Goal: Check status: Check status

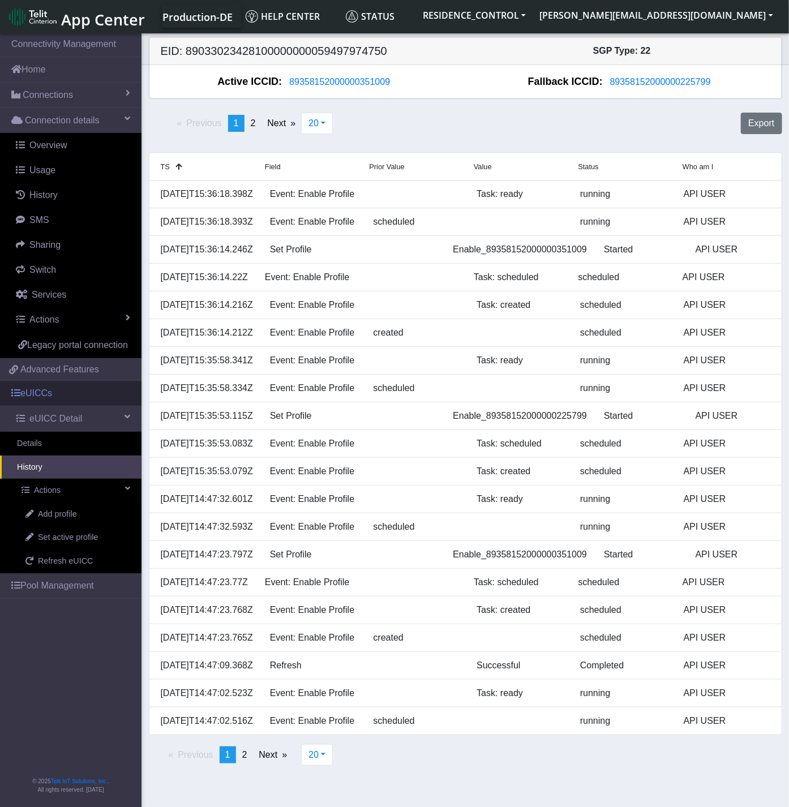
click at [32, 399] on link "eUICCs" at bounding box center [71, 393] width 142 height 25
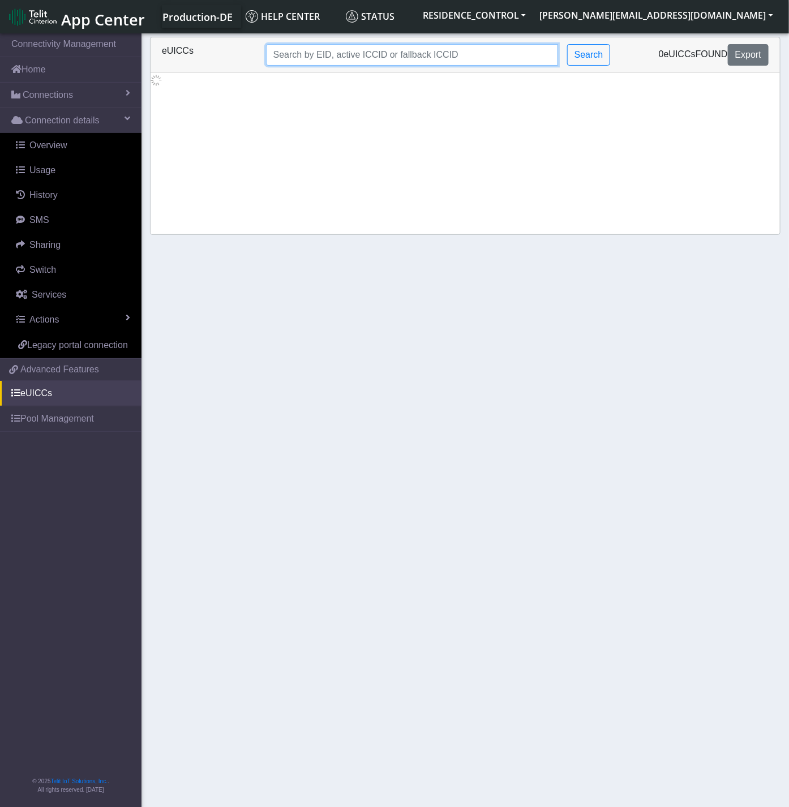
click at [332, 44] on input "Search..." at bounding box center [412, 55] width 292 height 22
paste input "89033023428100000000059497974750"
type input "89033023428100000000059497974750"
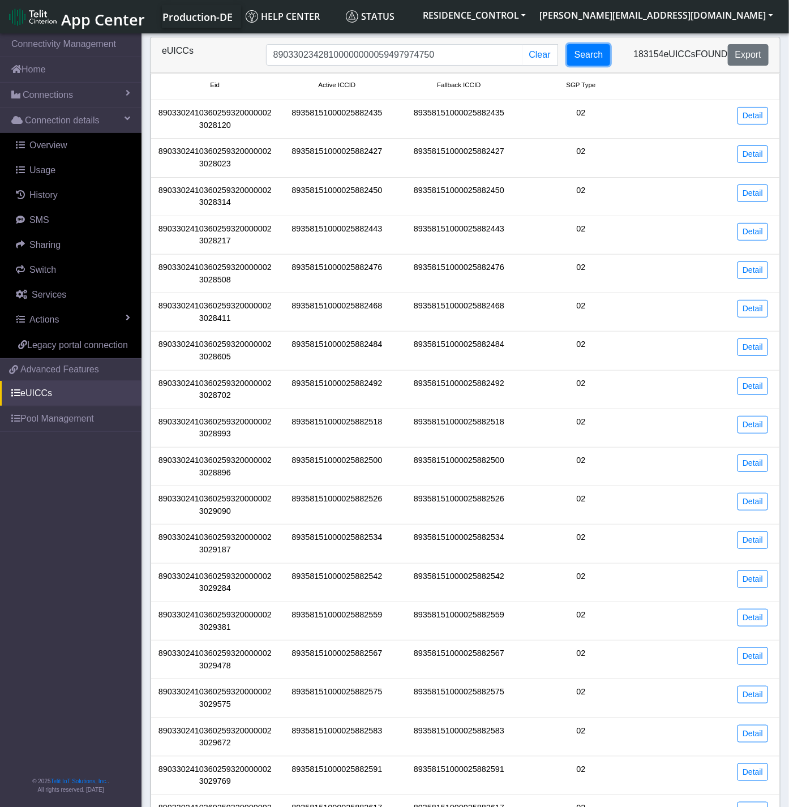
click at [570, 55] on button "Search" at bounding box center [589, 55] width 44 height 22
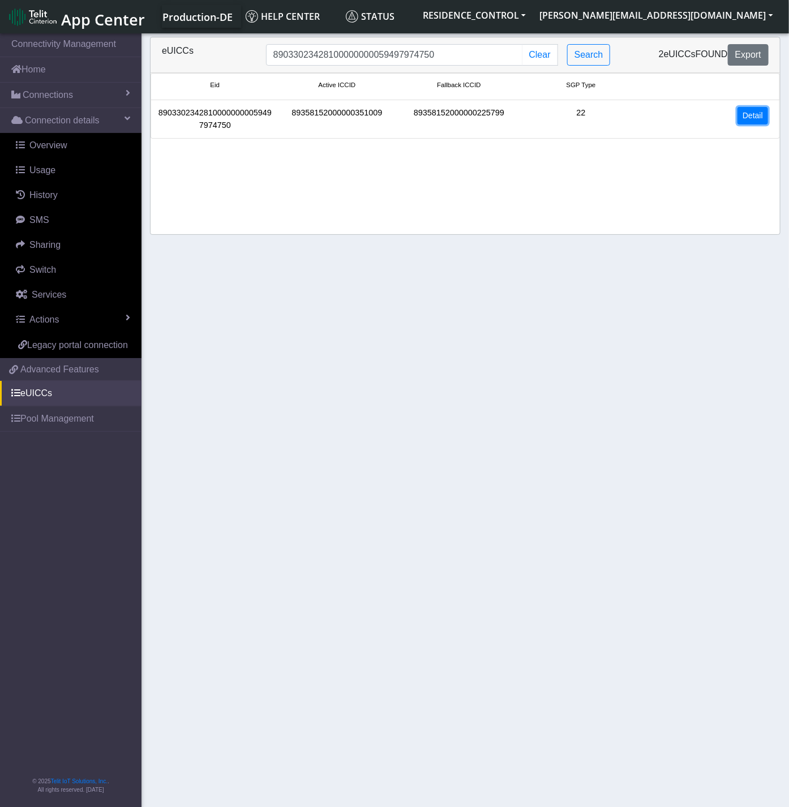
click at [756, 121] on link "Detail" at bounding box center [753, 116] width 31 height 18
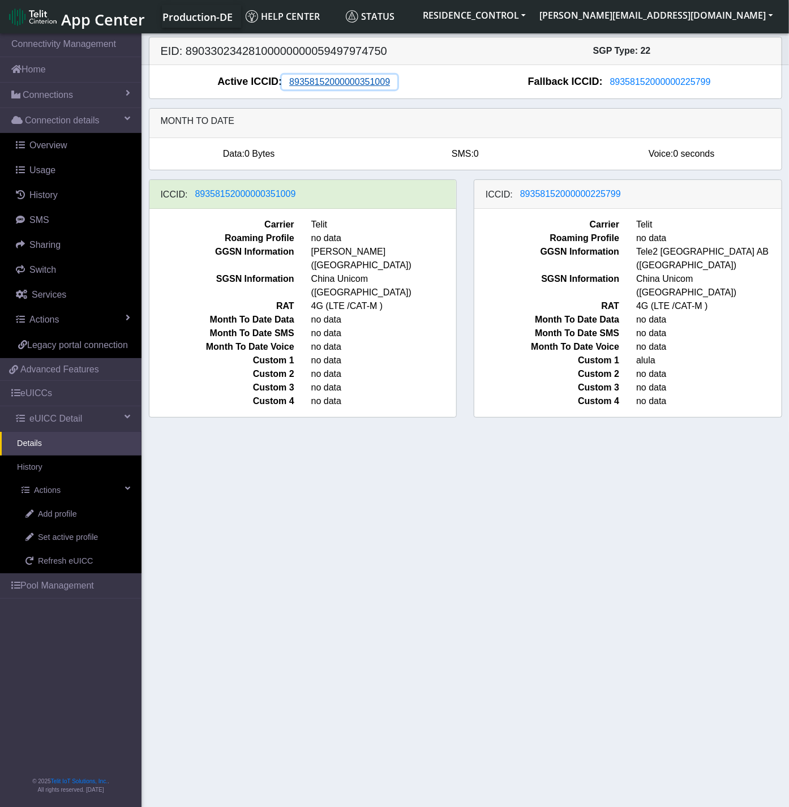
click at [360, 86] on span "89358152000000351009" at bounding box center [339, 82] width 101 height 10
click at [546, 191] on span "89358152000000225799" at bounding box center [570, 194] width 101 height 10
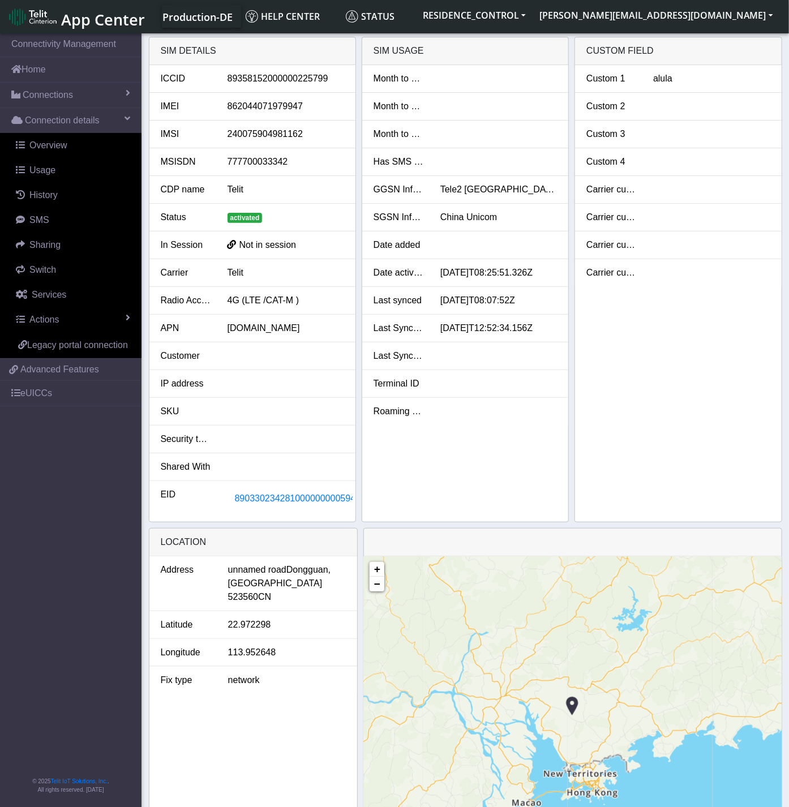
click at [260, 113] on div "862044071979947" at bounding box center [286, 107] width 134 height 14
click at [262, 109] on div "862044071979947" at bounding box center [286, 107] width 134 height 14
copy div "862044071979947"
click at [70, 392] on link "eUICCs" at bounding box center [71, 393] width 142 height 25
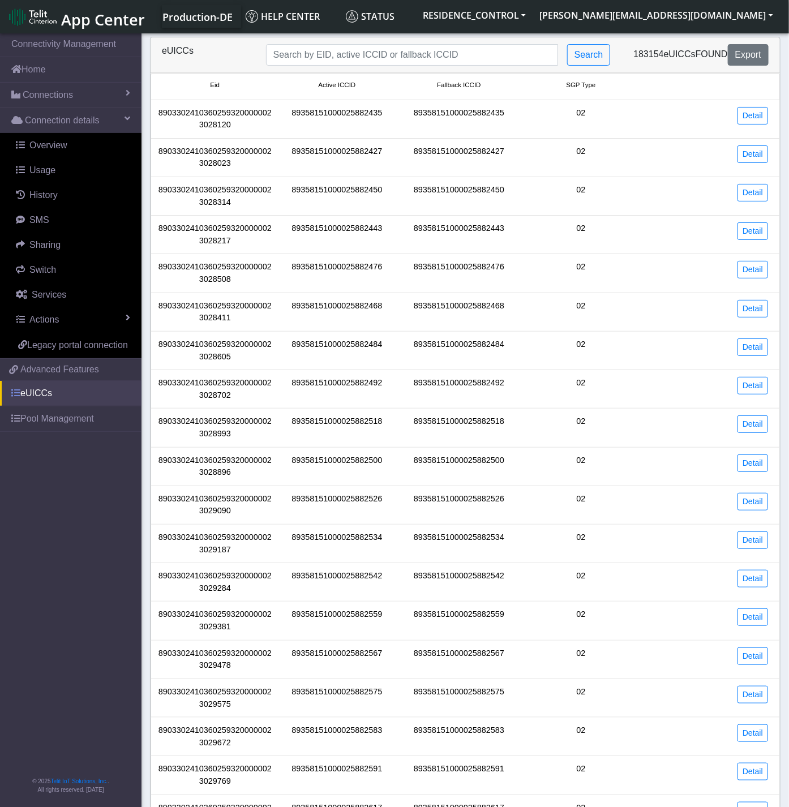
click at [48, 389] on link "eUICCs" at bounding box center [71, 393] width 142 height 25
click at [352, 67] on div "eUICCs Search 183154 eUICCs found Export" at bounding box center [465, 55] width 629 height 36
click at [358, 57] on input "Search..." at bounding box center [412, 55] width 292 height 22
paste input "89033023428100000000059497974750"
type input "89033023428100000000059497974750"
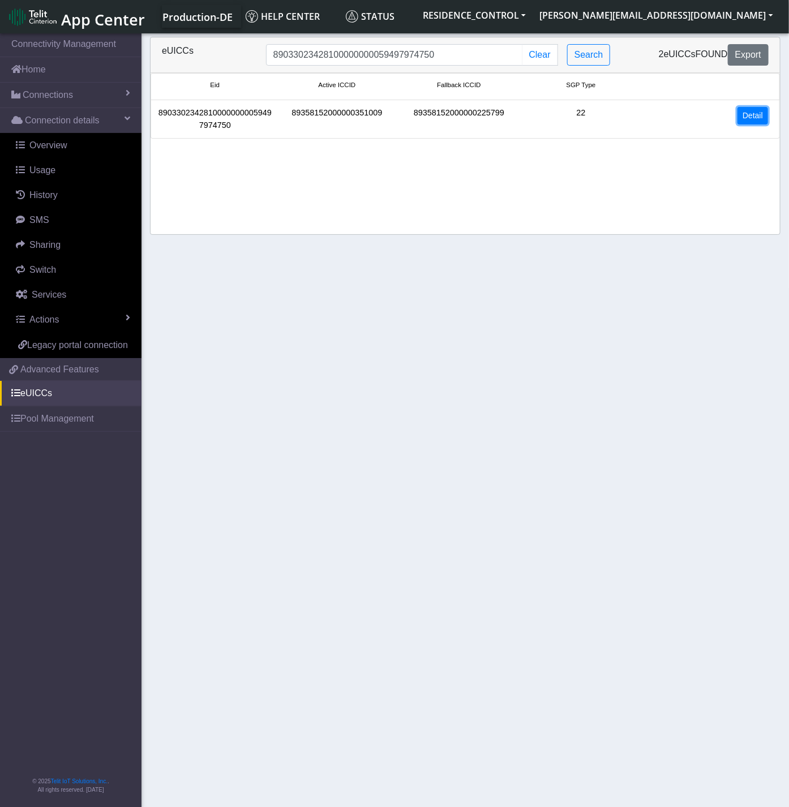
click at [762, 121] on link "Detail" at bounding box center [753, 116] width 31 height 18
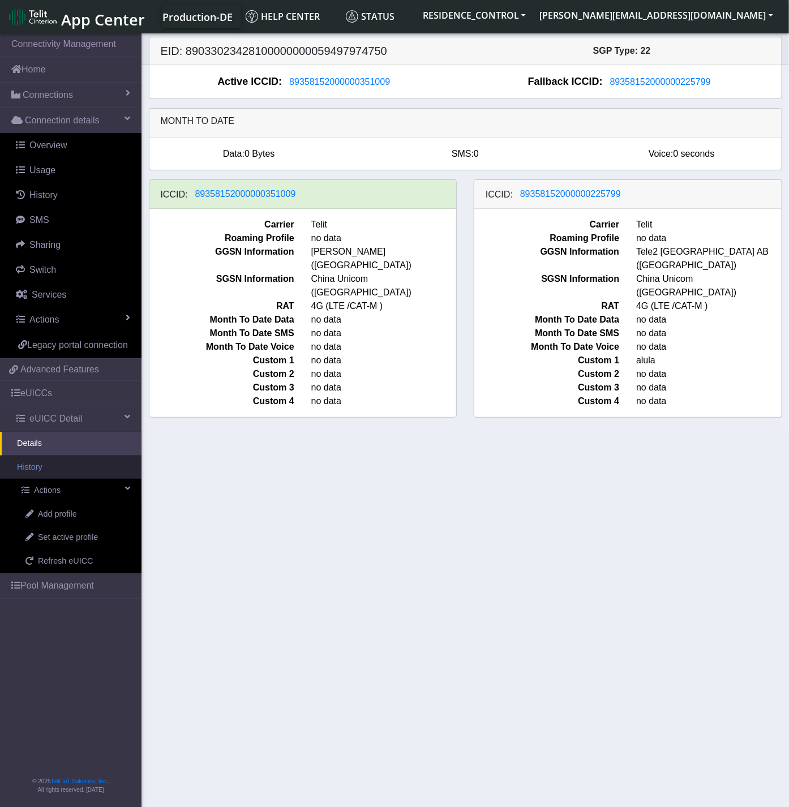
click at [48, 474] on link "History" at bounding box center [71, 468] width 142 height 24
